Goal: Task Accomplishment & Management: Complete application form

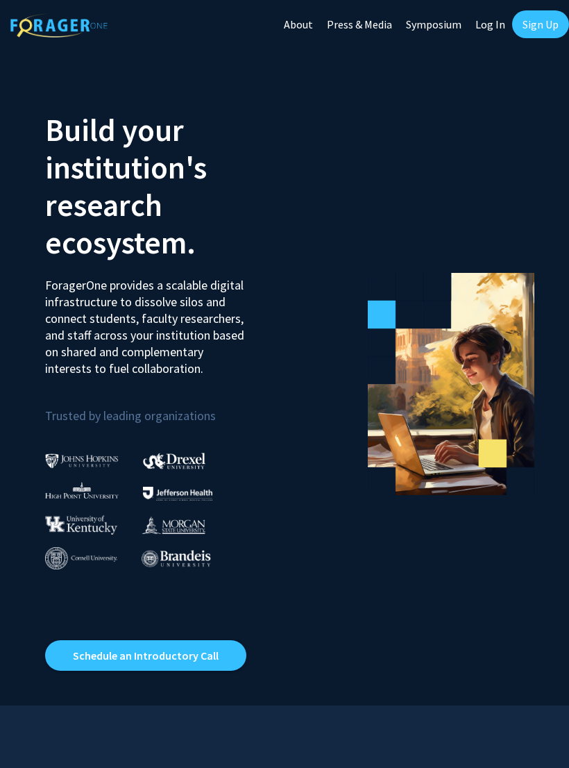
click at [546, 29] on link "Sign Up" at bounding box center [540, 24] width 57 height 28
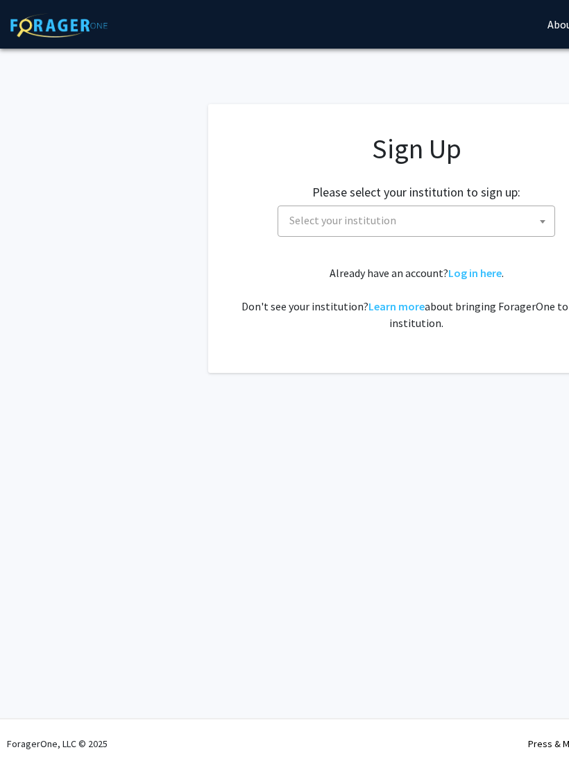
click at [505, 222] on span "Select your institution" at bounding box center [419, 220] width 271 height 28
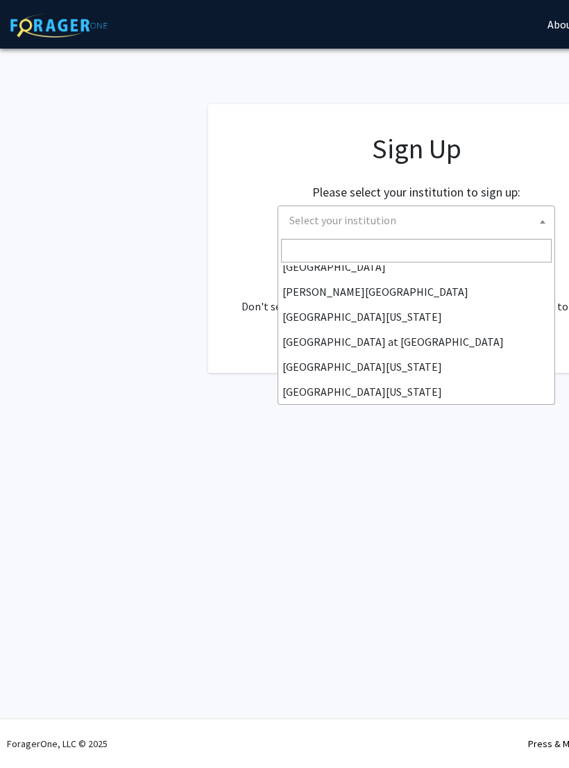
scroll to position [453, 0]
select select "13"
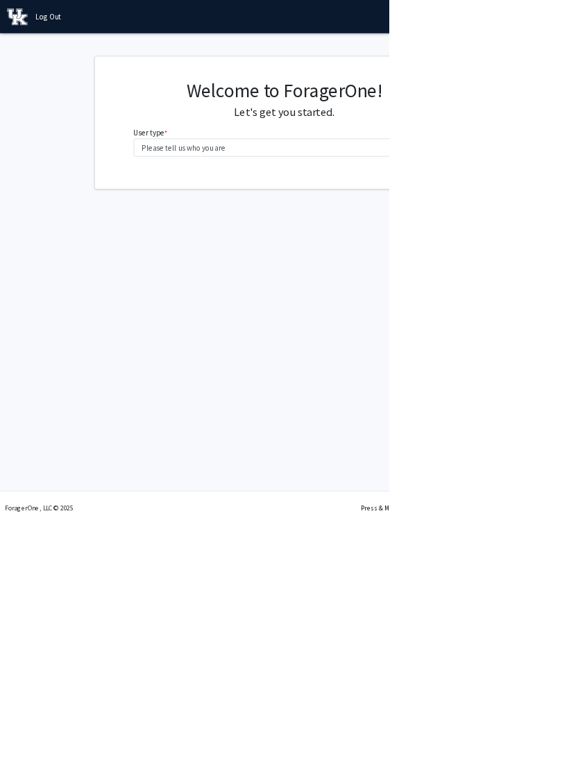
scroll to position [0, 132]
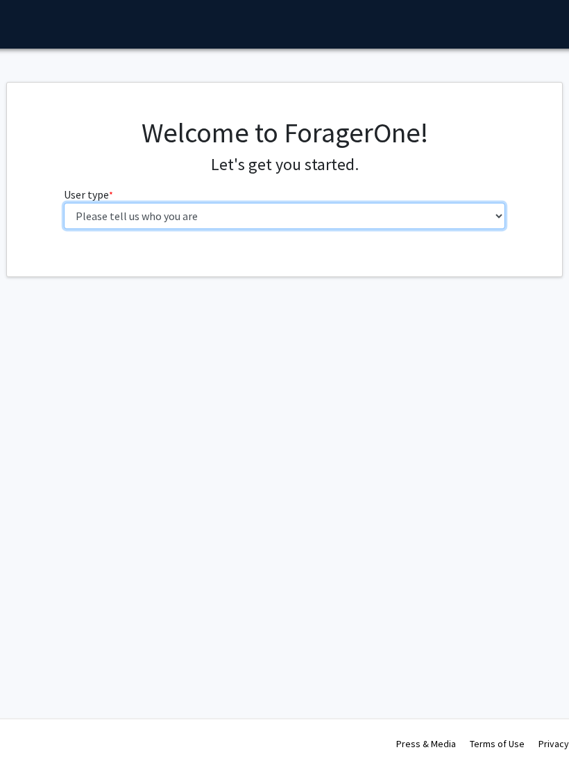
click at [344, 211] on select "Please tell us who you are Undergraduate Student Master's Student Doctoral Cand…" at bounding box center [285, 216] width 442 height 26
select select "1: undergrad"
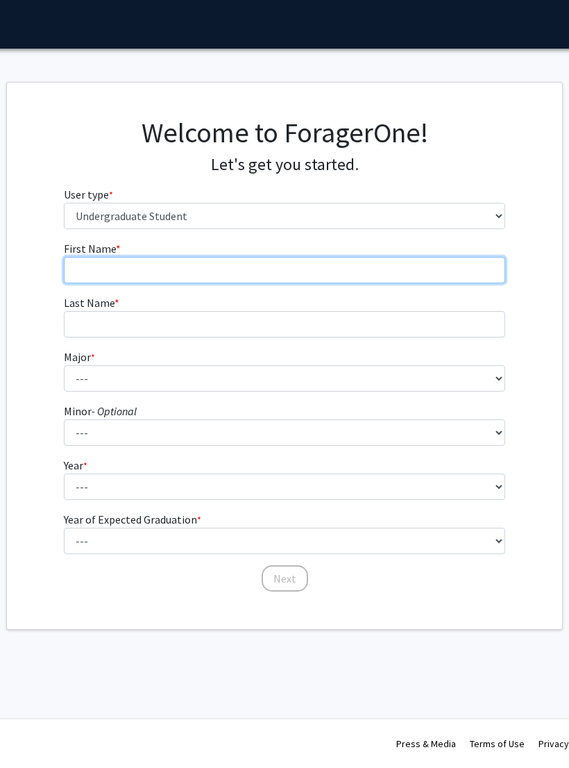
click at [363, 261] on input "First Name * required" at bounding box center [285, 270] width 442 height 26
type input "Cassady"
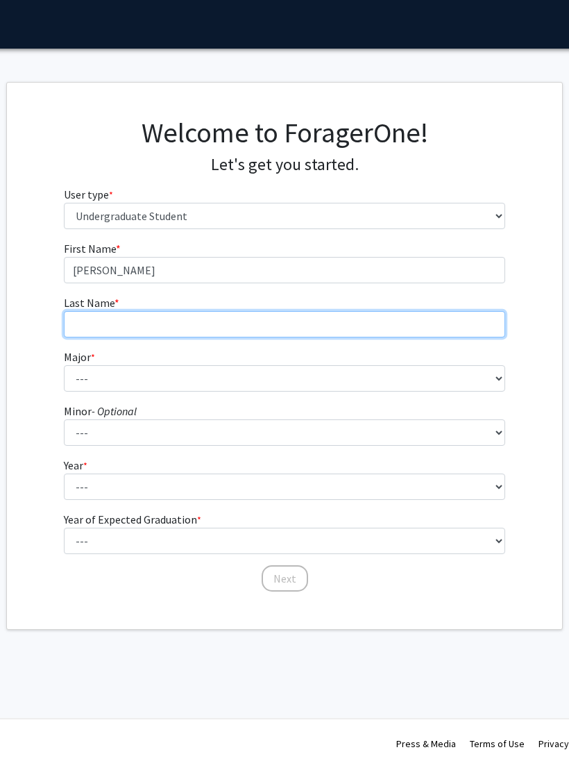
click at [95, 315] on input "Last Name * required" at bounding box center [285, 324] width 442 height 26
type input "Brockman"
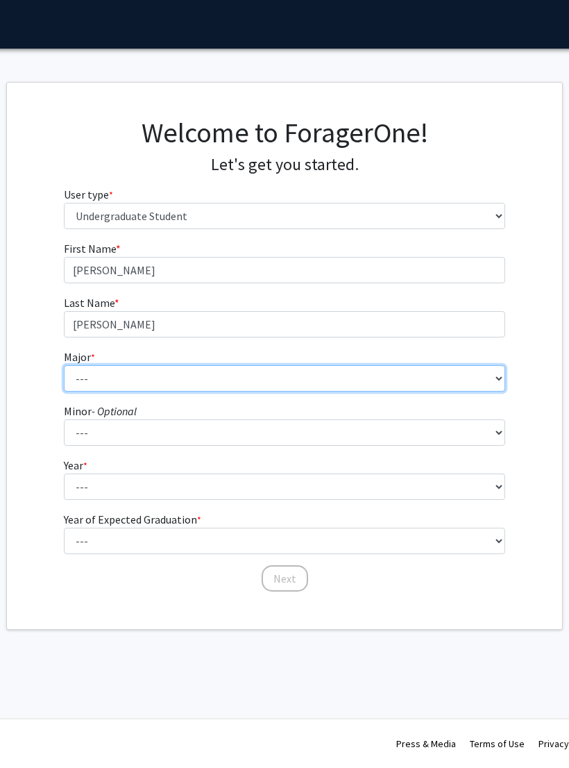
click at [83, 386] on select "--- Accounting Aerospace Engineering African American & Africana Studies Agricu…" at bounding box center [285, 378] width 442 height 26
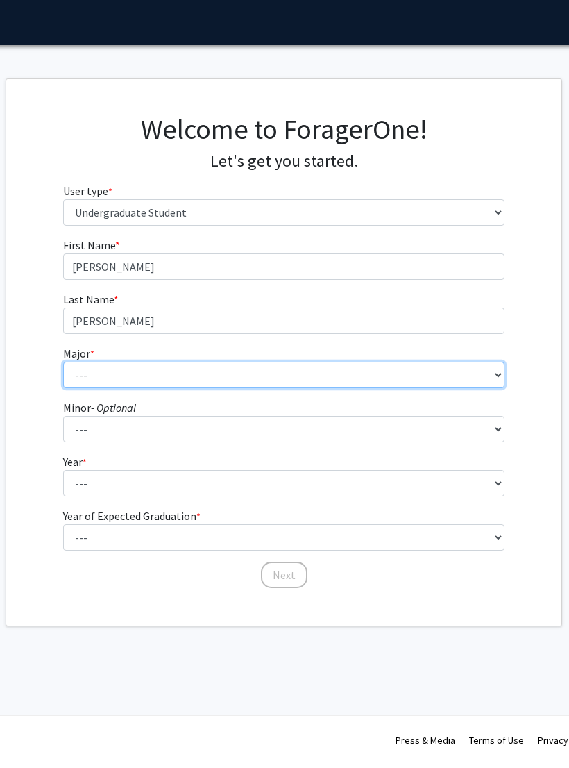
scroll to position [0, 131]
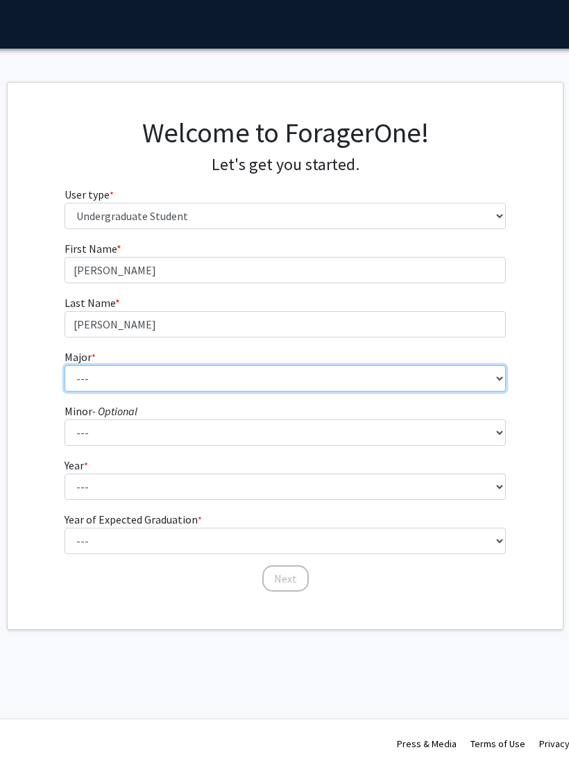
click at [310, 388] on select "--- Accounting Aerospace Engineering African American & Africana Studies Agricu…" at bounding box center [286, 378] width 442 height 26
select select "73: 910"
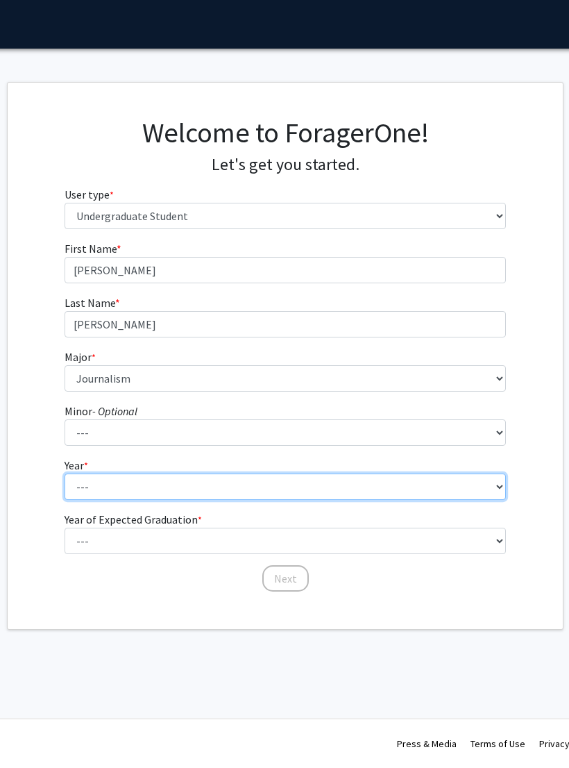
click at [283, 490] on select "--- First-year Sophomore Junior Senior Postbaccalaureate Certificate" at bounding box center [286, 487] width 442 height 26
click at [437, 482] on select "--- First-year Sophomore Junior Senior Postbaccalaureate Certificate" at bounding box center [286, 487] width 442 height 26
select select "3: junior"
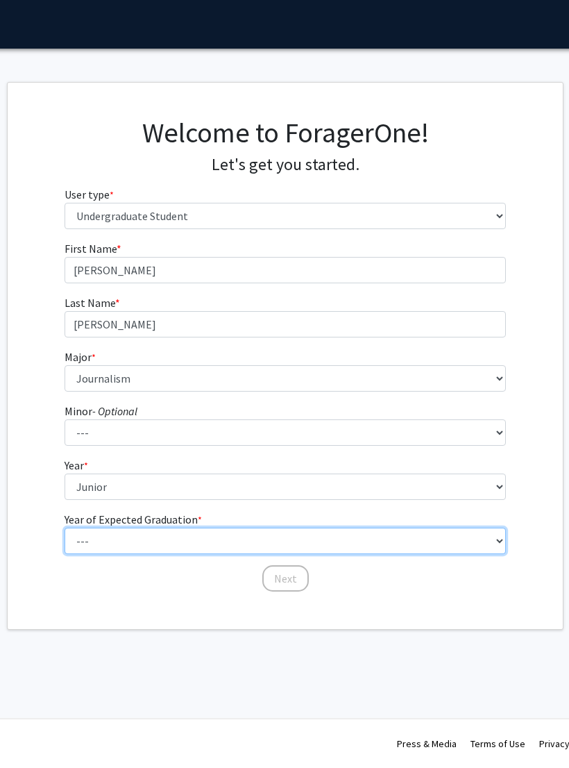
click at [324, 534] on select "--- 2025 2026 2027 2028 2029 2030 2031 2032 2033 2034" at bounding box center [286, 541] width 442 height 26
select select "3: 2027"
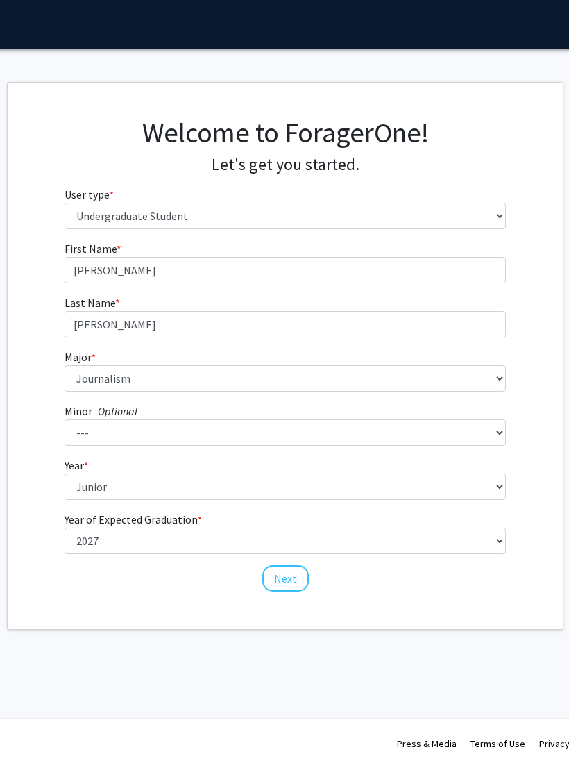
click at [291, 576] on button "Next" at bounding box center [285, 578] width 47 height 26
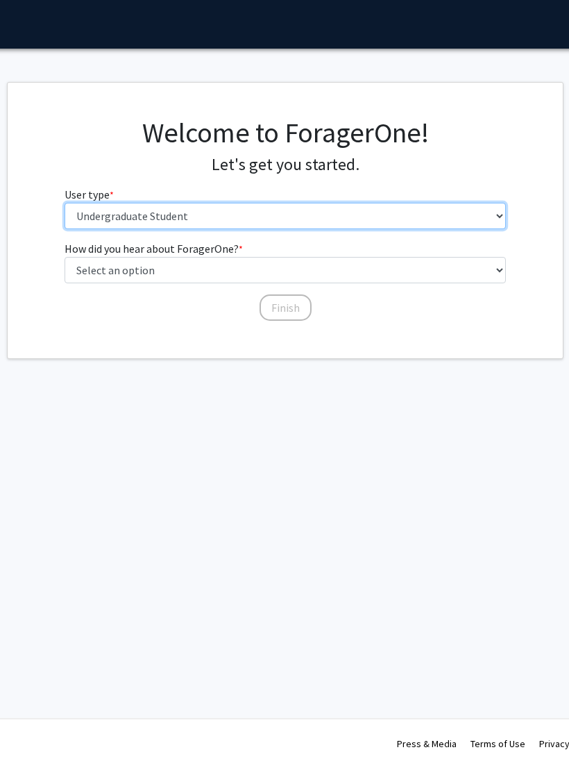
click at [440, 205] on select "Please tell us who you are Undergraduate Student Master's Student Doctoral Cand…" at bounding box center [286, 216] width 442 height 26
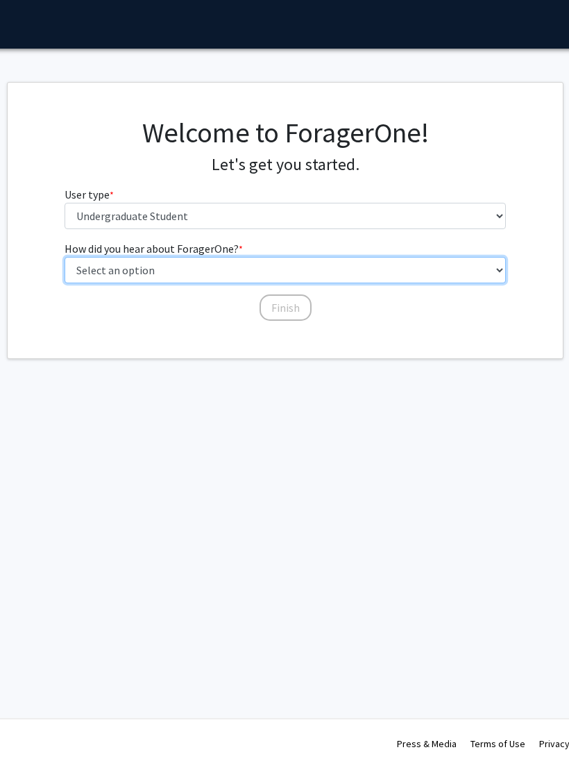
click at [458, 264] on select "Select an option Peer/student recommendation Faculty/staff recommendation Unive…" at bounding box center [286, 270] width 442 height 26
click at [454, 272] on select "Select an option Peer/student recommendation Faculty/staff recommendation Unive…" at bounding box center [286, 270] width 442 height 26
select select "1: peer_recommendation"
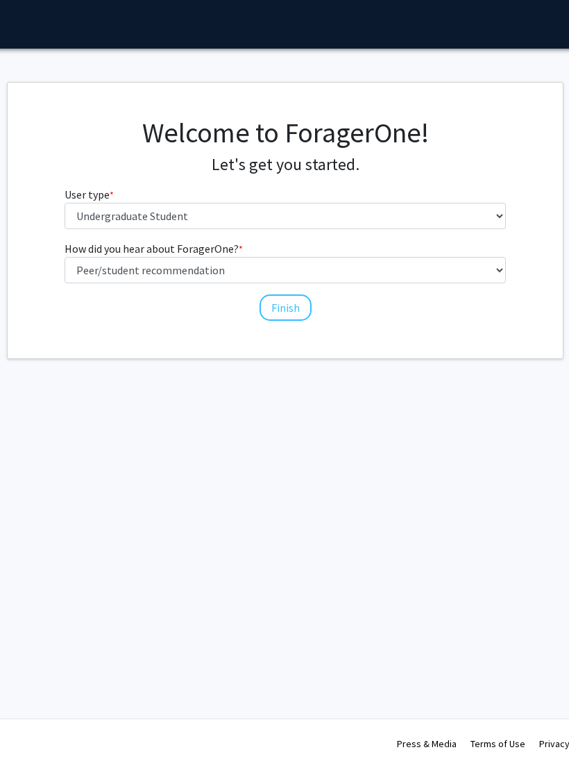
click at [292, 313] on button "Finish" at bounding box center [286, 307] width 52 height 26
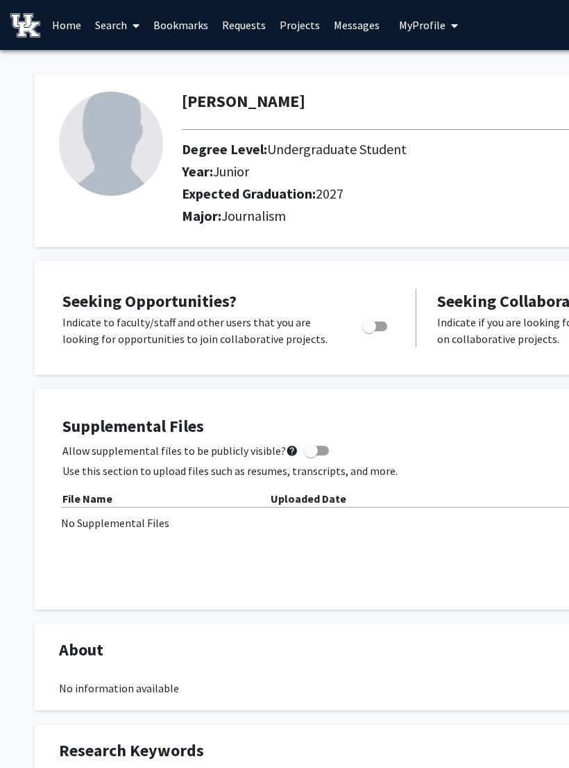
click at [121, 32] on link "Search" at bounding box center [117, 25] width 58 height 49
click at [156, 85] on span "Students" at bounding box center [130, 92] width 85 height 28
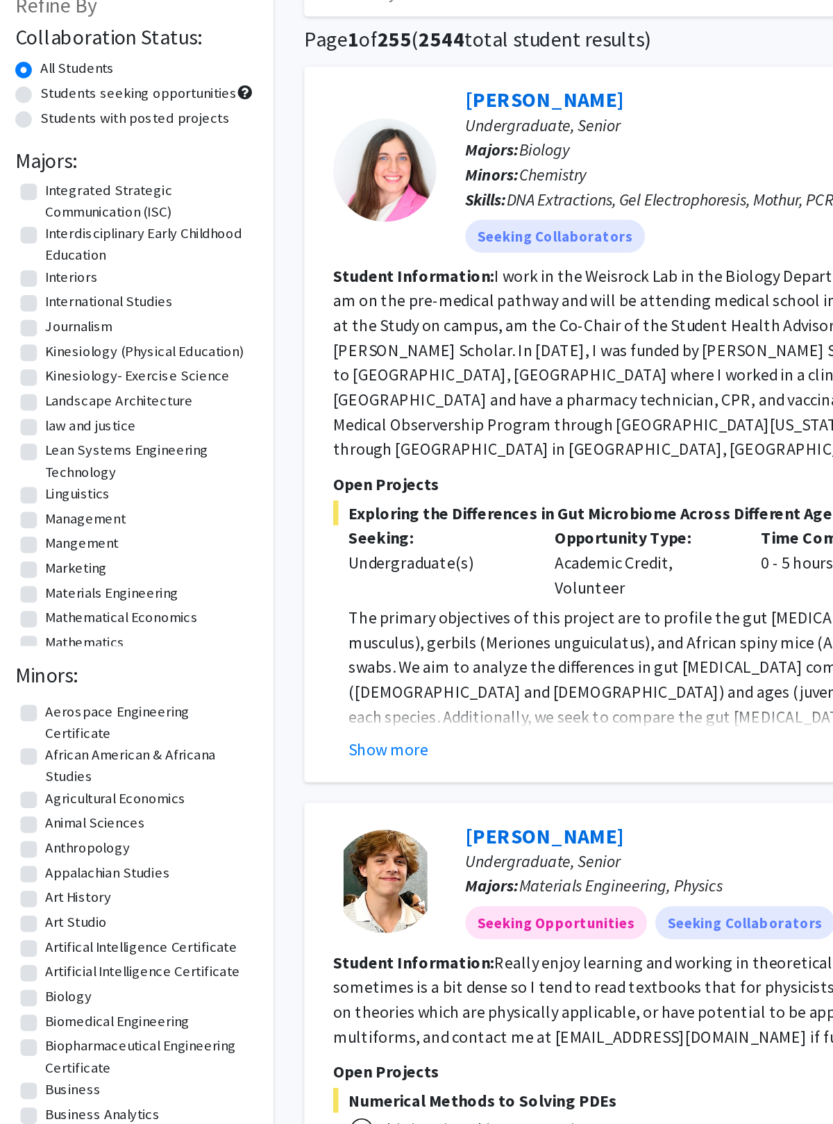
click at [44, 308] on label "Journalism" at bounding box center [66, 315] width 45 height 15
click at [44, 308] on input "Journalism" at bounding box center [48, 312] width 9 height 9
checkbox input "true"
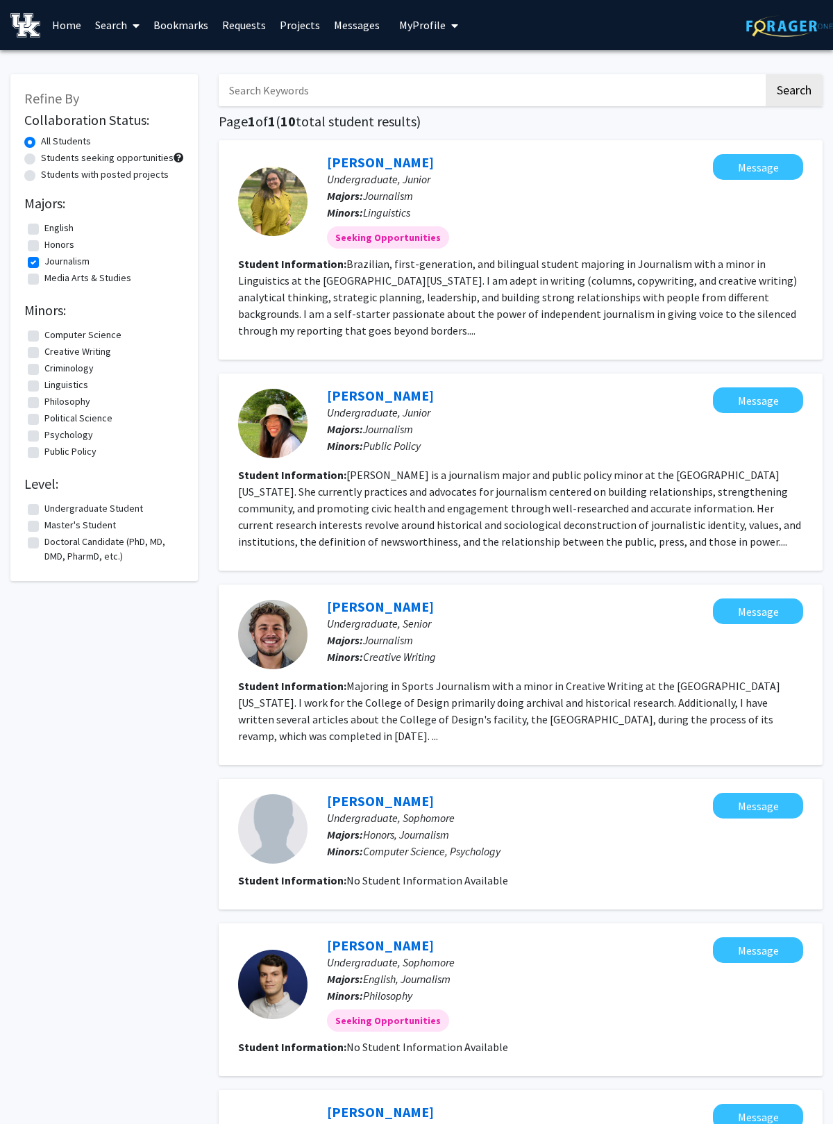
click at [310, 28] on link "Projects" at bounding box center [300, 25] width 54 height 49
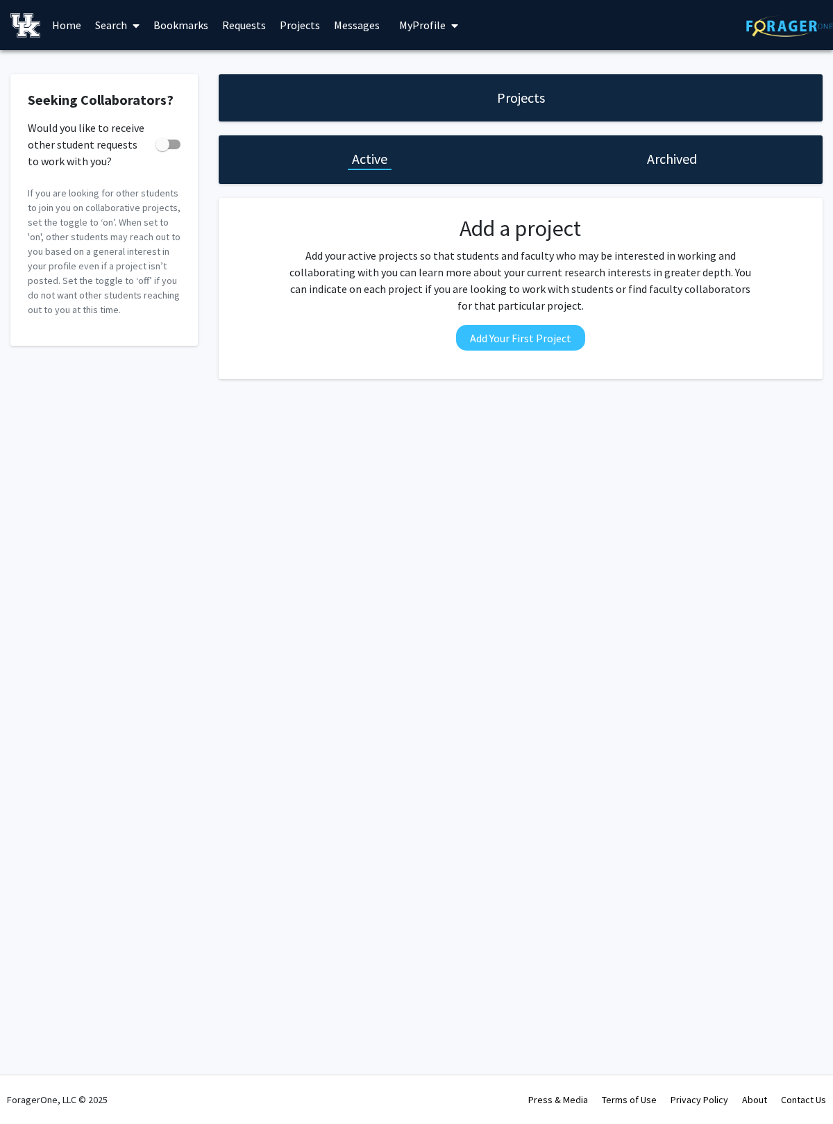
click at [569, 154] on h1 "Archived" at bounding box center [672, 158] width 50 height 19
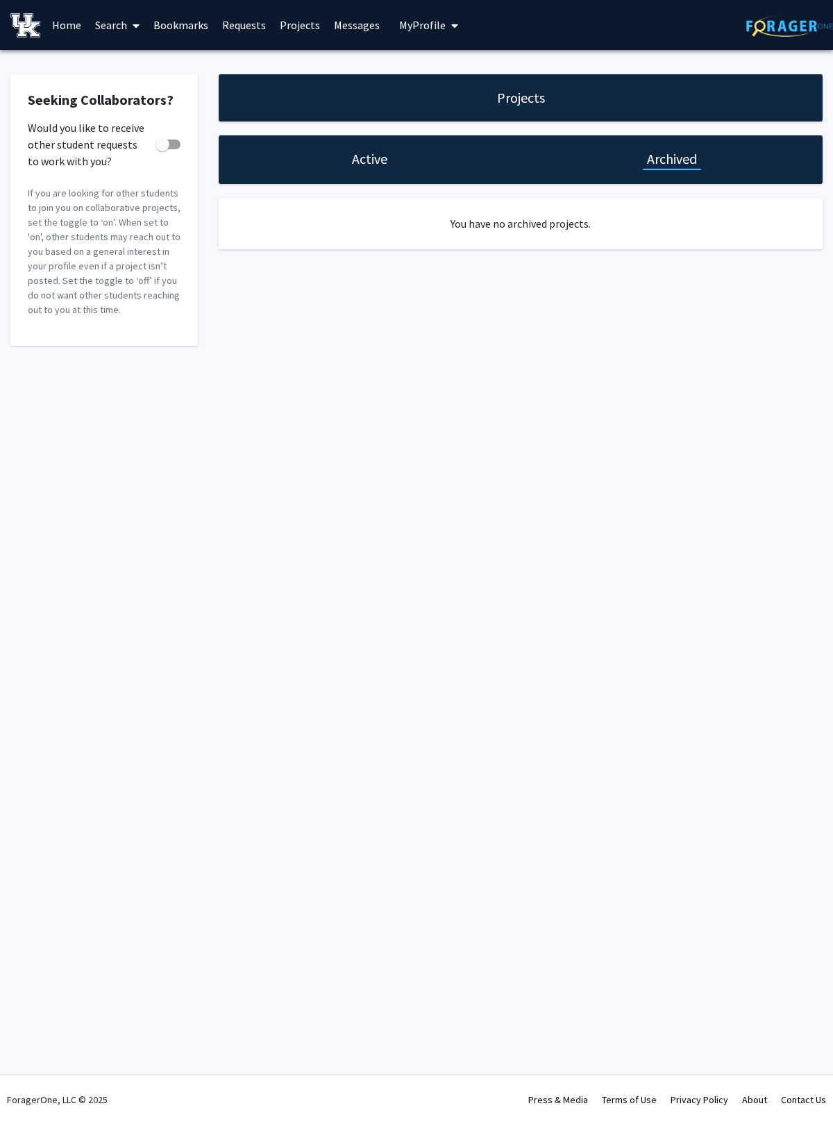
click at [262, 20] on link "Requests" at bounding box center [244, 25] width 58 height 49
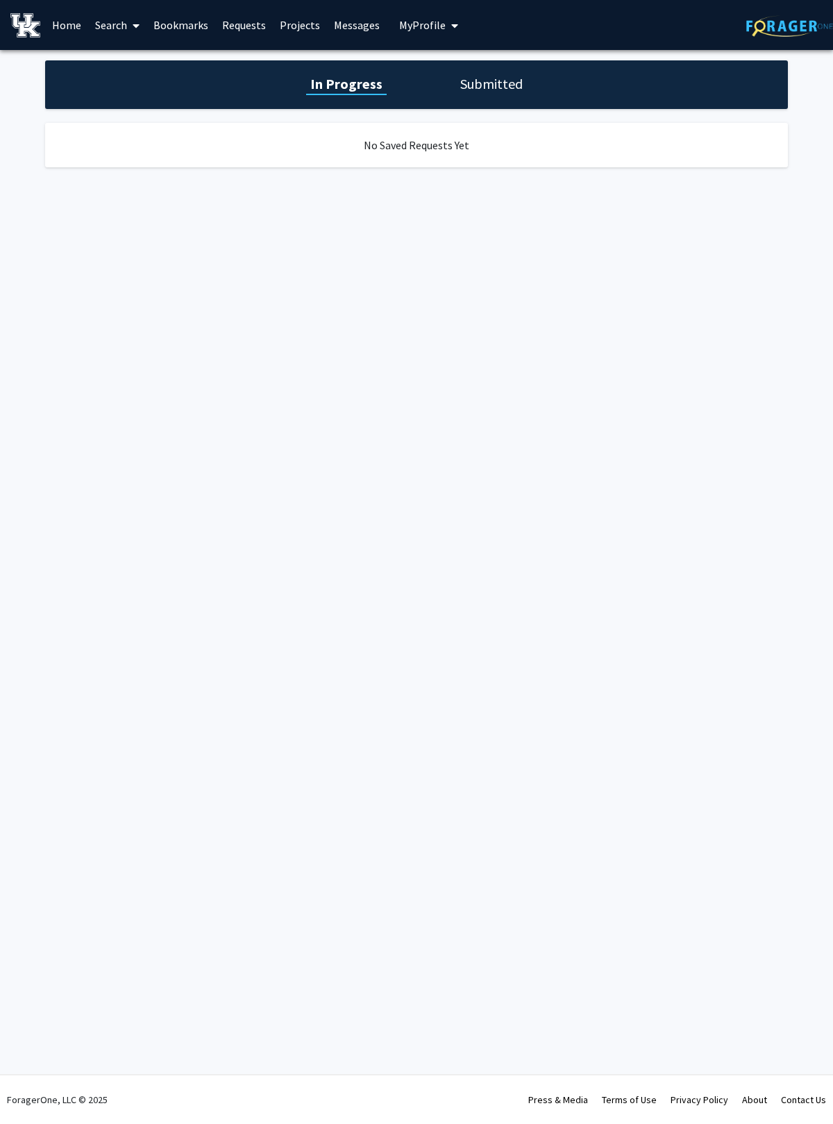
click at [512, 67] on div "In Progress Submitted" at bounding box center [416, 84] width 743 height 49
click at [65, 33] on link "Home" at bounding box center [66, 25] width 43 height 49
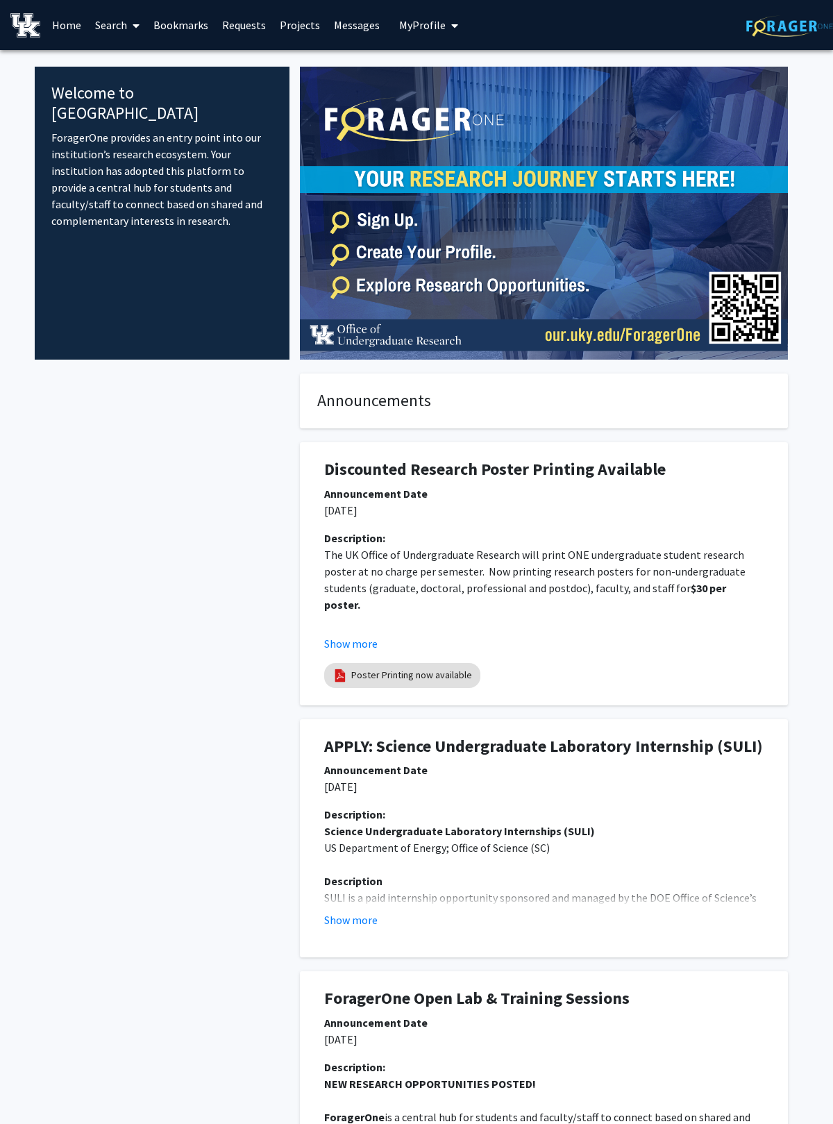
click at [121, 10] on link "Search" at bounding box center [117, 25] width 58 height 49
click at [166, 69] on span "Faculty/Staff" at bounding box center [139, 64] width 102 height 28
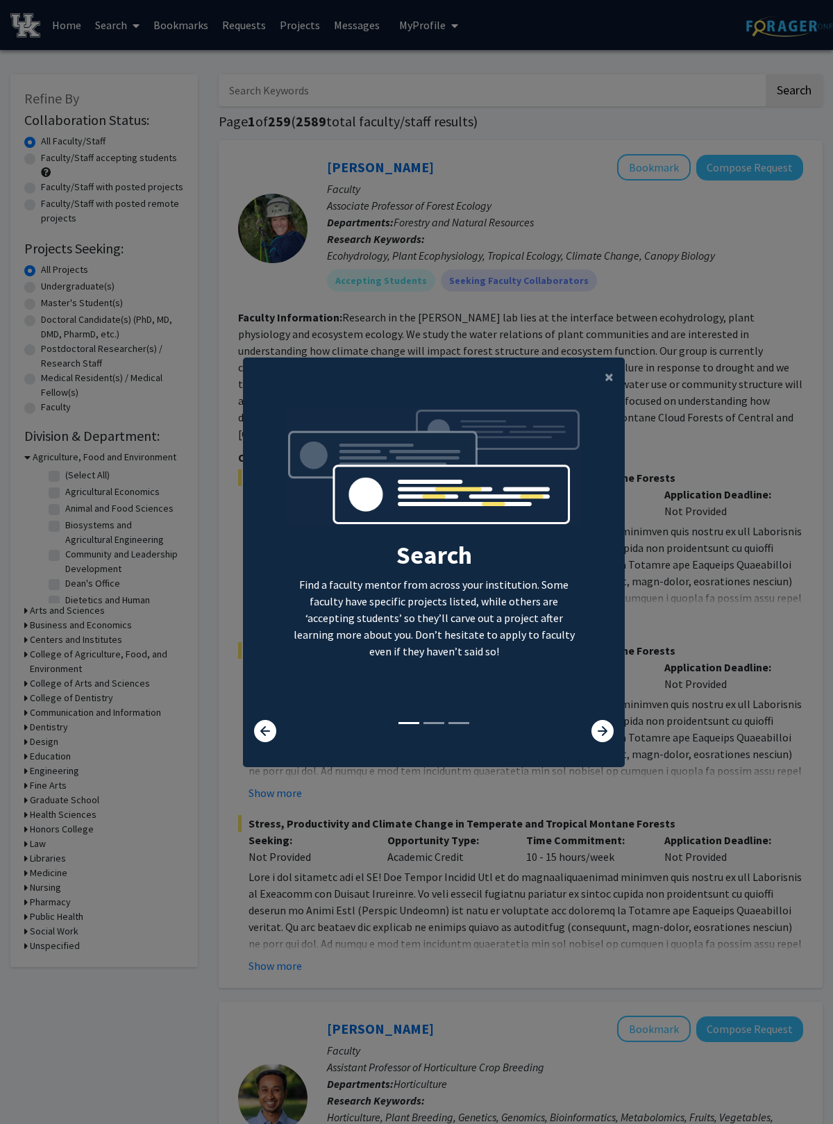
click at [569, 387] on button "×" at bounding box center [609, 377] width 31 height 39
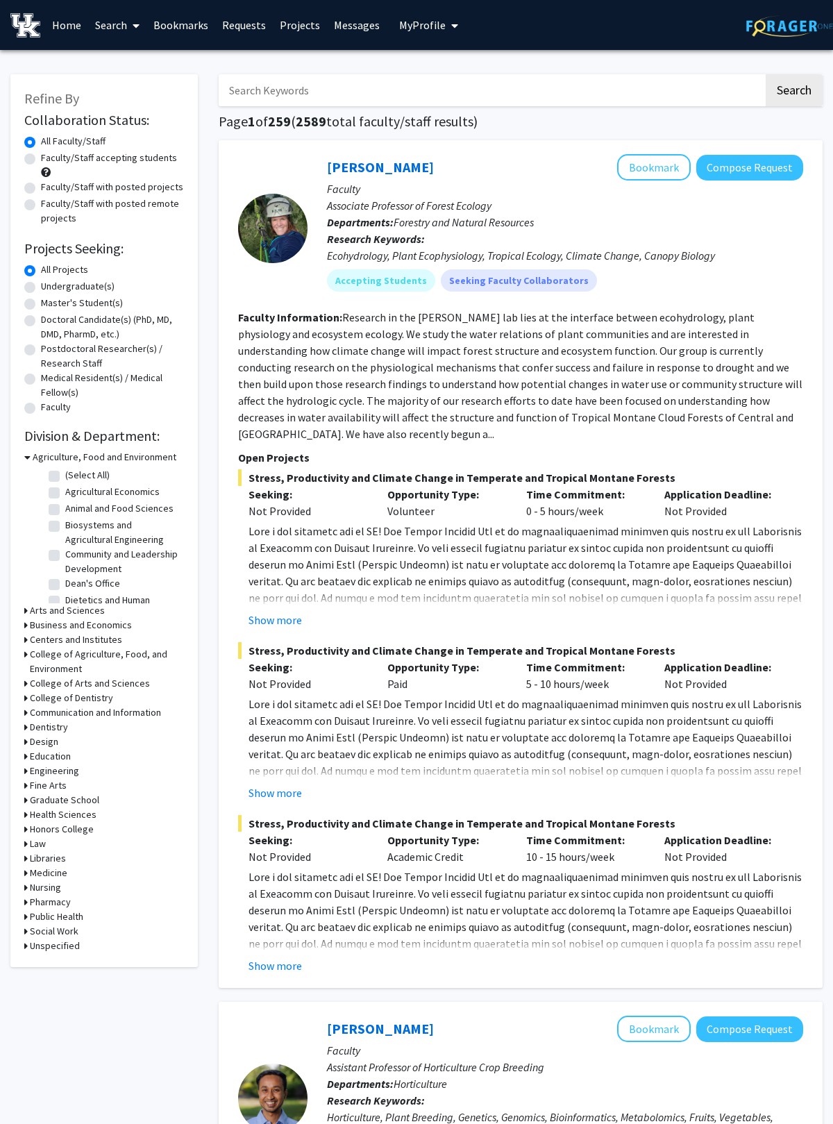
click at [101, 290] on label "Undergraduate(s)" at bounding box center [78, 286] width 74 height 15
click at [50, 288] on input "Undergraduate(s)" at bounding box center [45, 283] width 9 height 9
radio input "true"
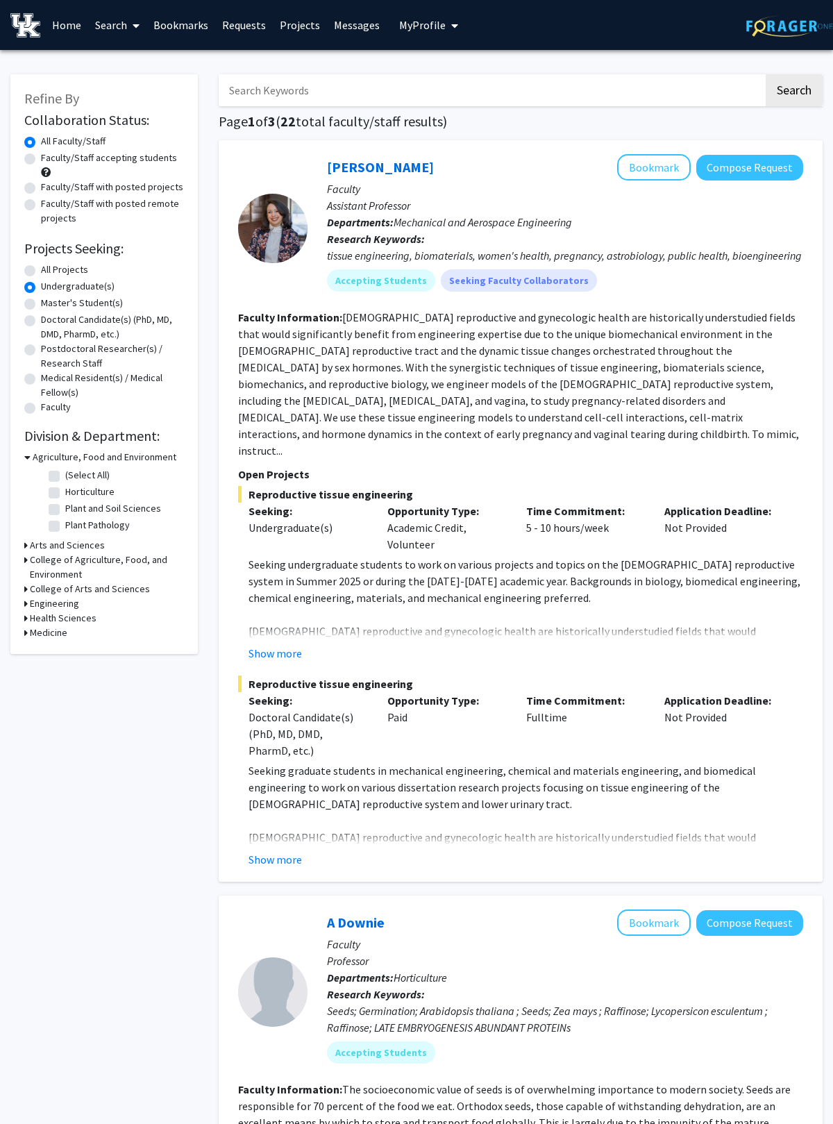
click at [41, 461] on h3 "Agriculture, Food and Environment" at bounding box center [105, 457] width 144 height 15
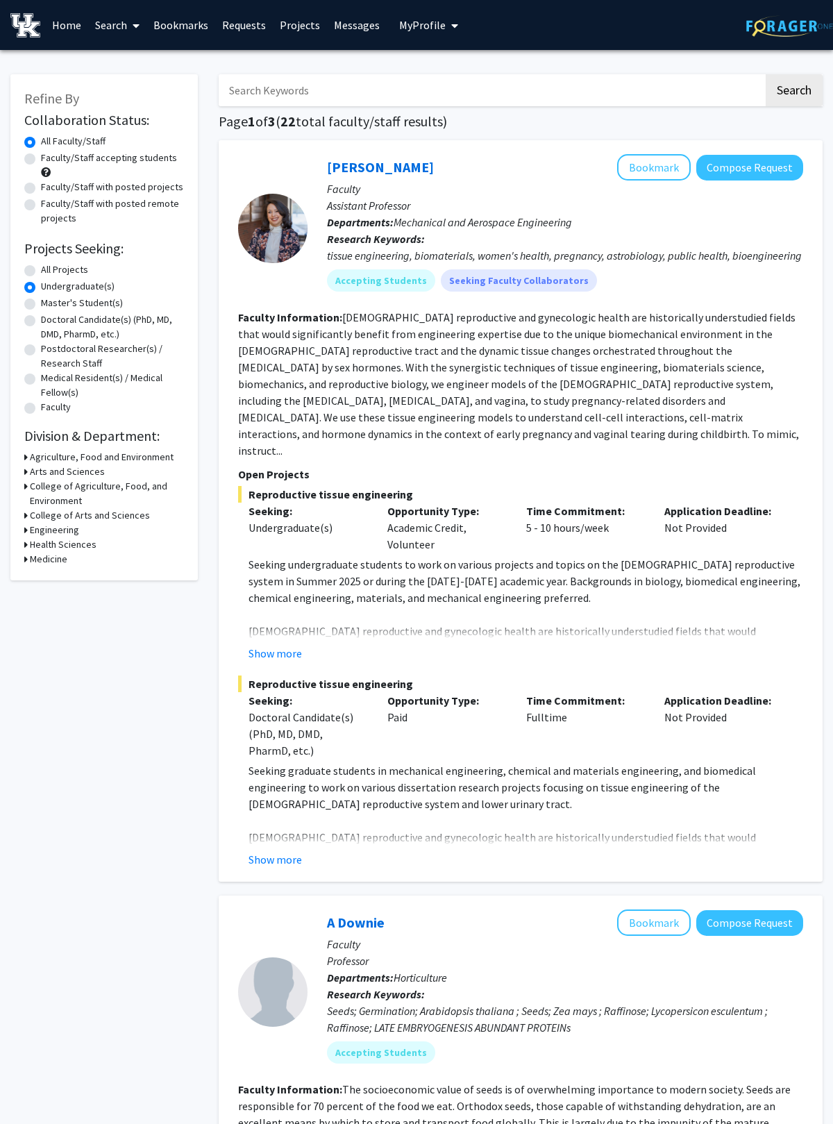
click at [123, 520] on h3 "College of Arts and Sciences" at bounding box center [90, 515] width 120 height 15
click at [135, 518] on h3 "College of Arts and Sciences" at bounding box center [93, 515] width 120 height 15
click at [144, 494] on h3 "College of Agriculture, Food, and Environment" at bounding box center [107, 493] width 154 height 29
click at [145, 495] on h3 "College of Agriculture, Food, and Environment" at bounding box center [108, 493] width 151 height 29
click at [92, 473] on h3 "Arts and Sciences" at bounding box center [67, 472] width 75 height 15
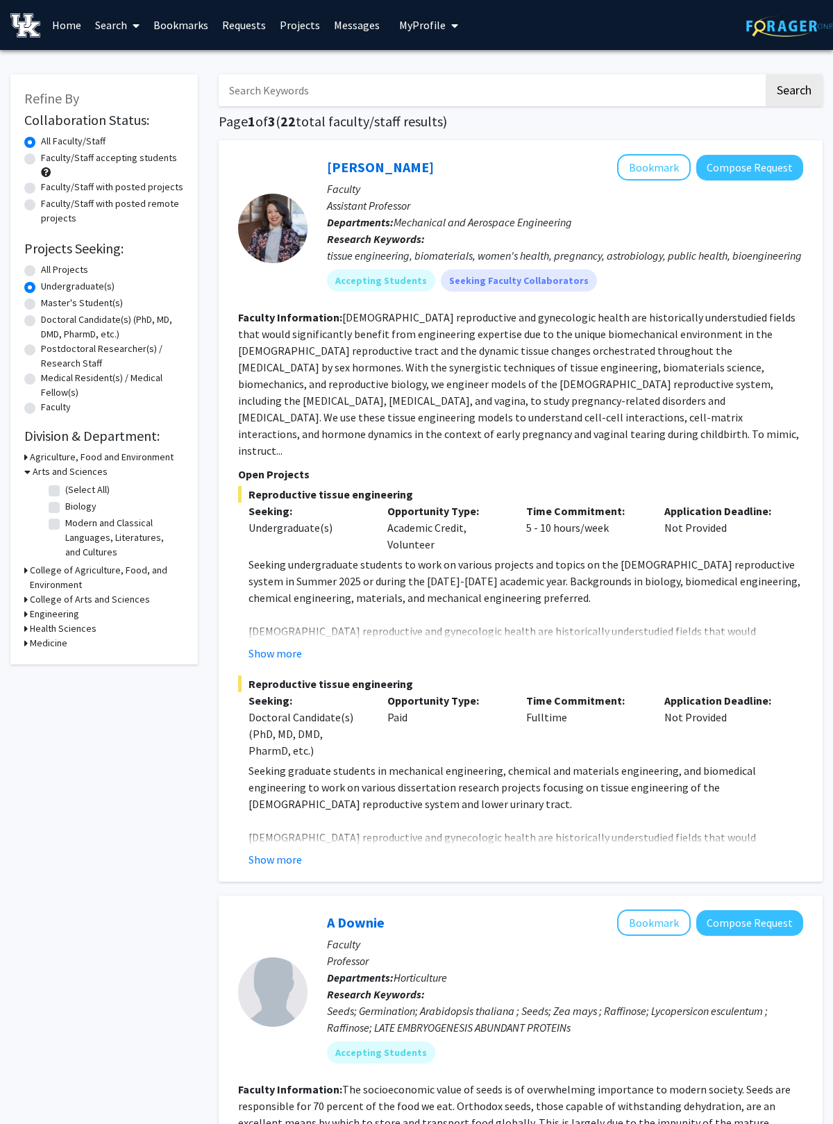
click at [96, 476] on h3 "Arts and Sciences" at bounding box center [70, 472] width 75 height 15
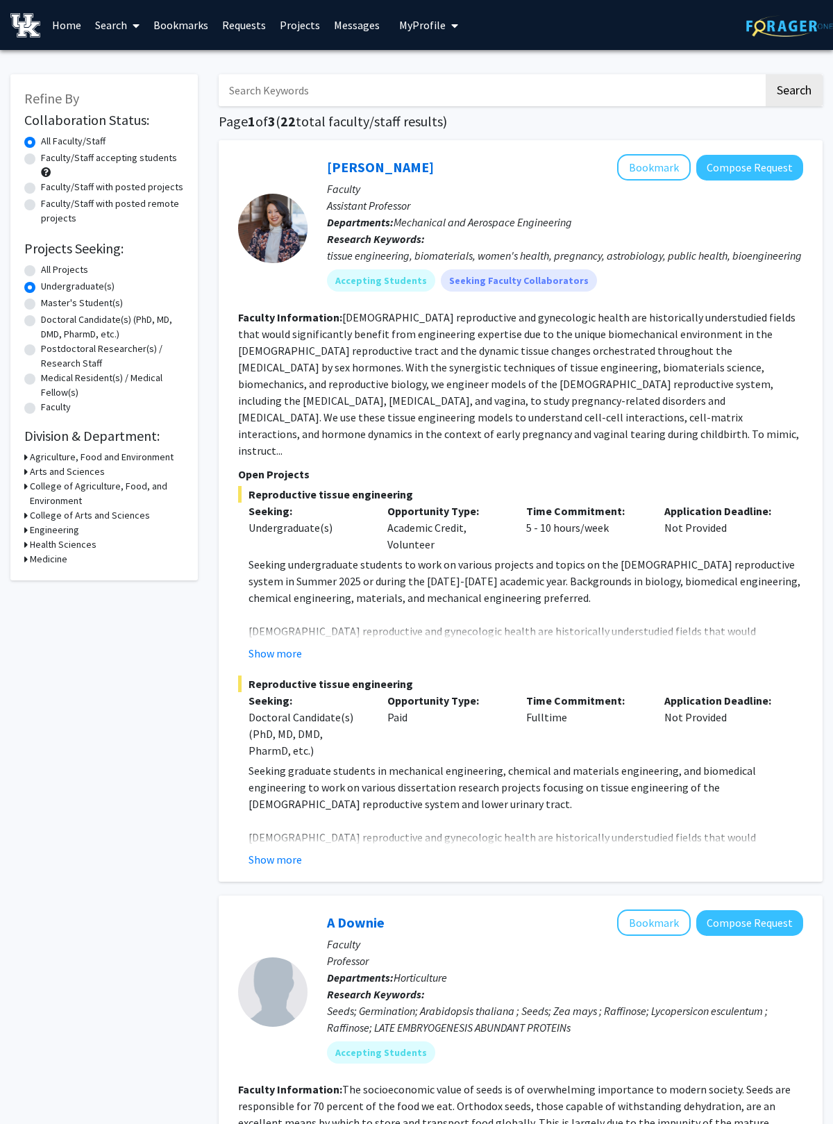
click at [74, 486] on h3 "College of Agriculture, Food, and Environment" at bounding box center [107, 493] width 154 height 29
click at [83, 478] on h3 "Arts and Sciences" at bounding box center [67, 472] width 75 height 15
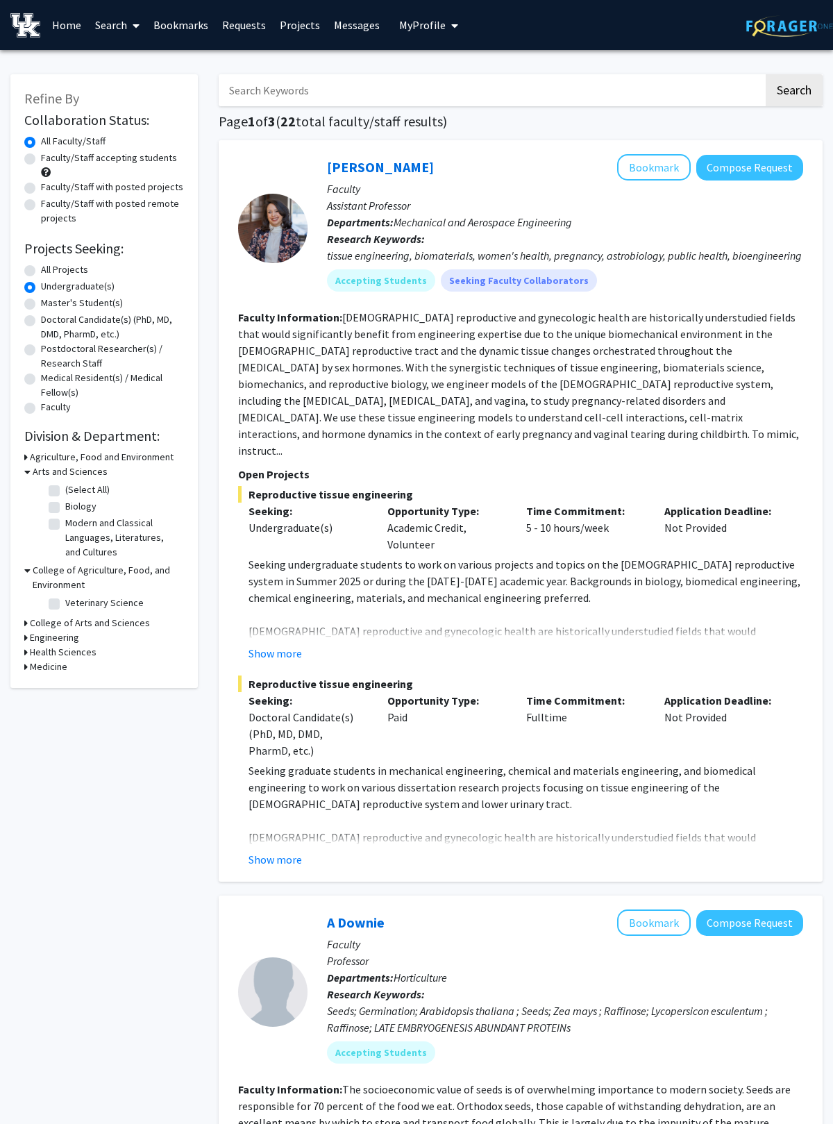
click at [107, 535] on label "Modern and Classical Languages, Literatures, and Cultures" at bounding box center [122, 538] width 115 height 44
click at [74, 525] on input "Modern and Classical Languages, Literatures, and Cultures" at bounding box center [69, 520] width 9 height 9
checkbox input "true"
